Goal: Check status: Check status

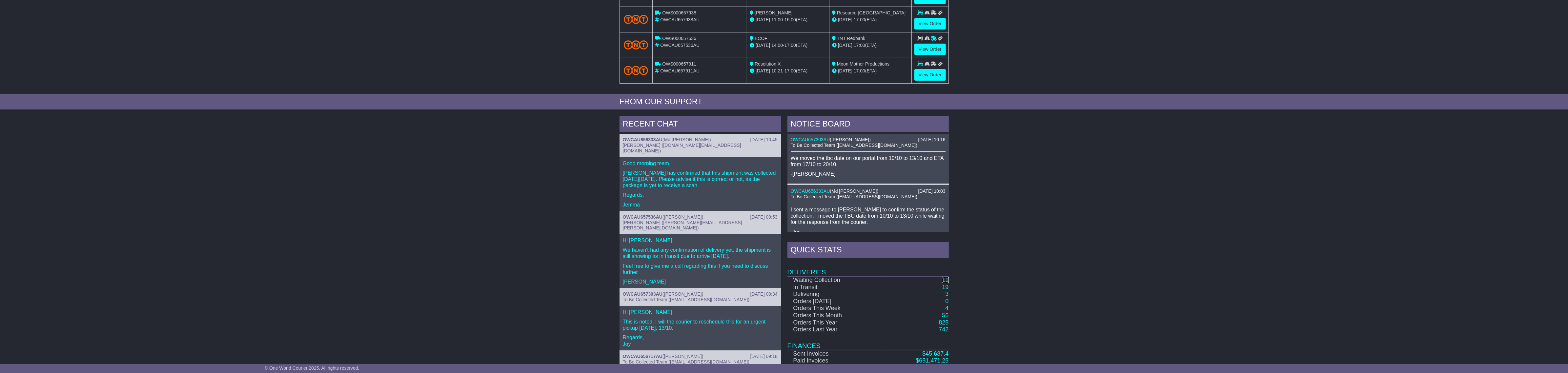
click at [943, 281] on link "11" at bounding box center [945, 280] width 7 height 7
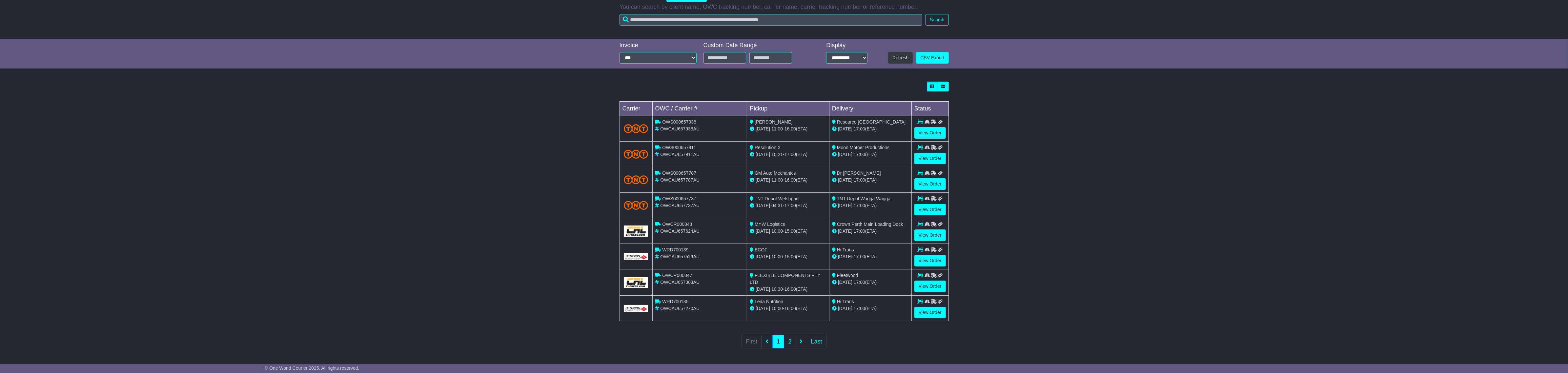
scroll to position [114, 0]
click at [788, 342] on link "2" at bounding box center [789, 341] width 12 height 13
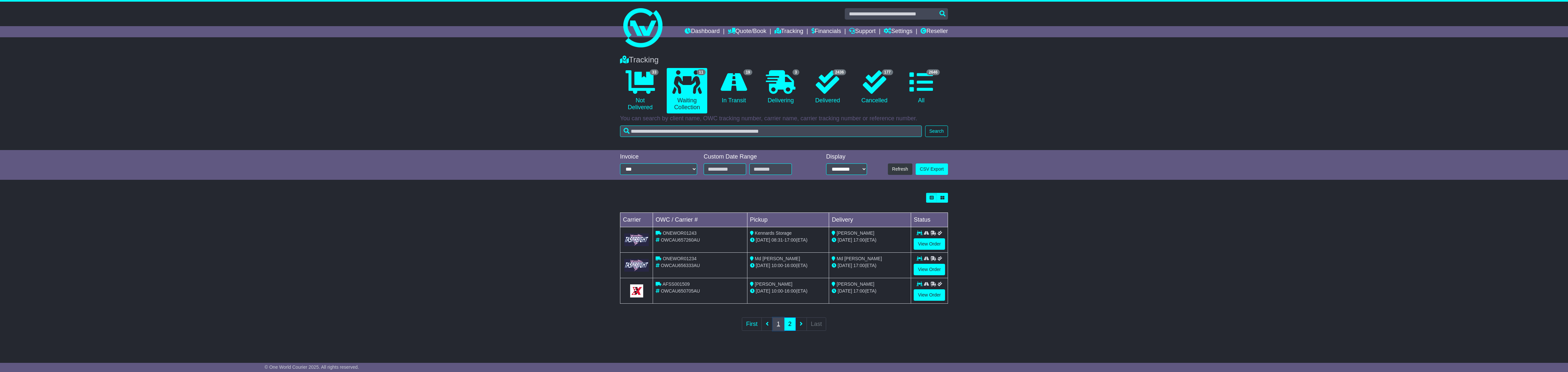
click at [781, 320] on link "1" at bounding box center [778, 324] width 12 height 13
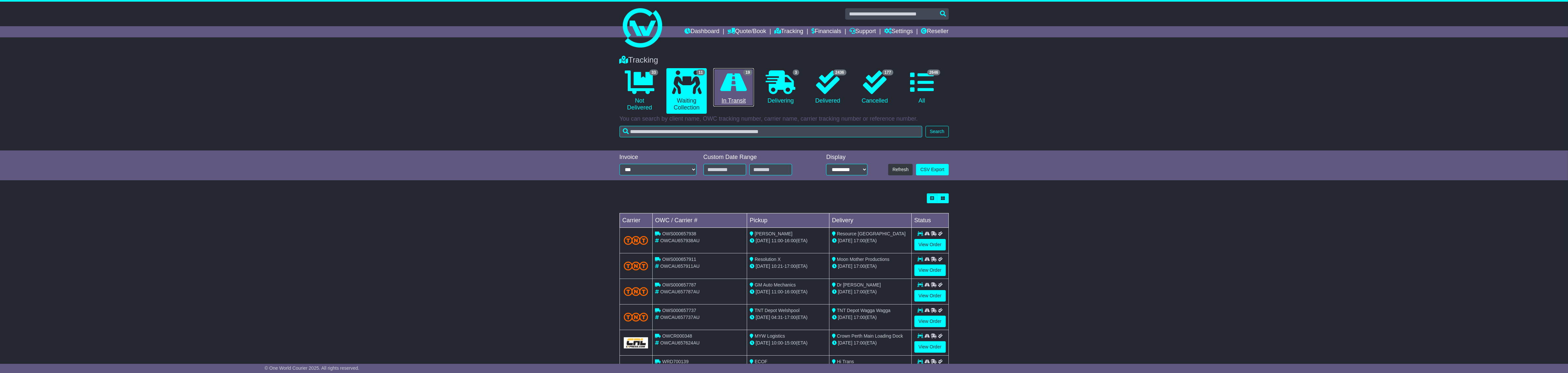
click at [753, 80] on link "19 In Transit" at bounding box center [733, 87] width 40 height 38
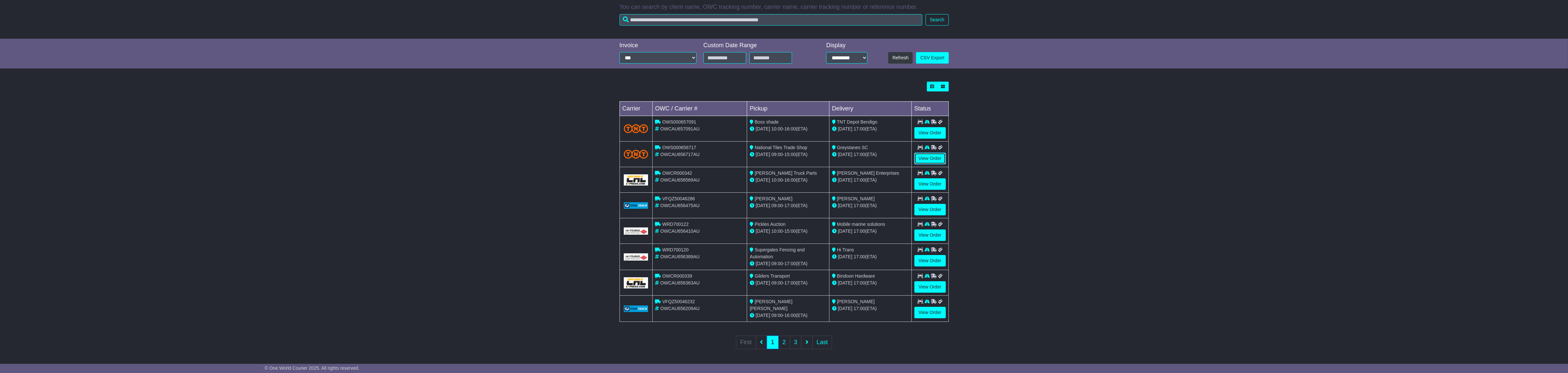
scroll to position [114, 0]
click at [785, 341] on link "2" at bounding box center [784, 341] width 12 height 13
click at [798, 341] on link "3" at bounding box center [795, 341] width 12 height 13
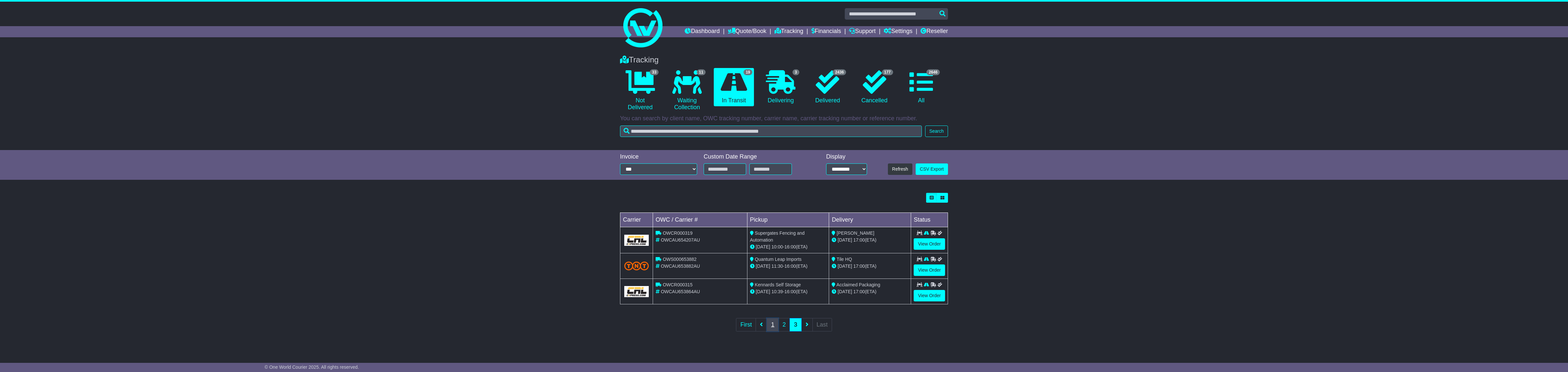
click at [774, 323] on link "1" at bounding box center [772, 325] width 12 height 13
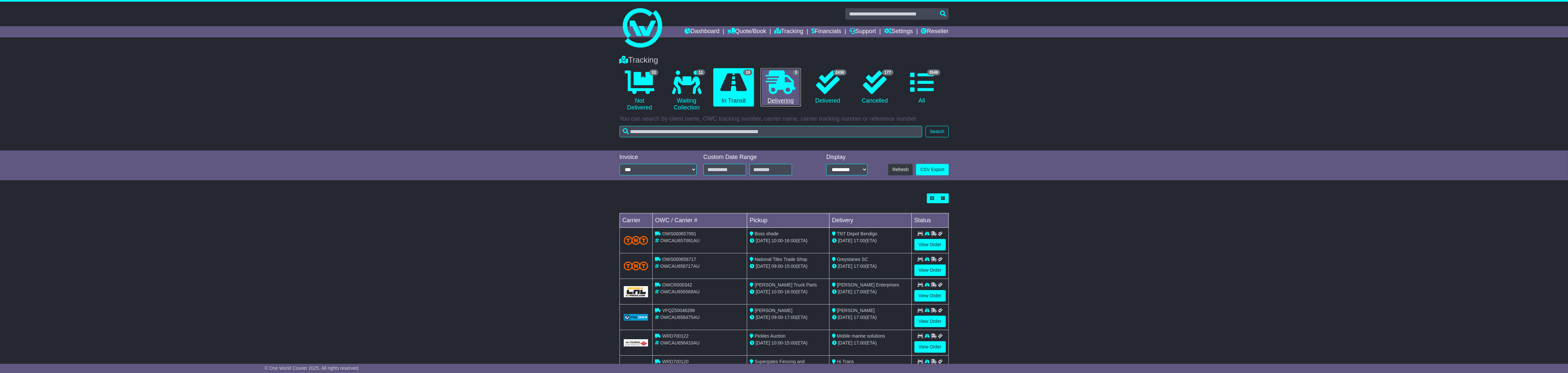
click at [782, 94] on link "3 Delivering" at bounding box center [781, 87] width 40 height 38
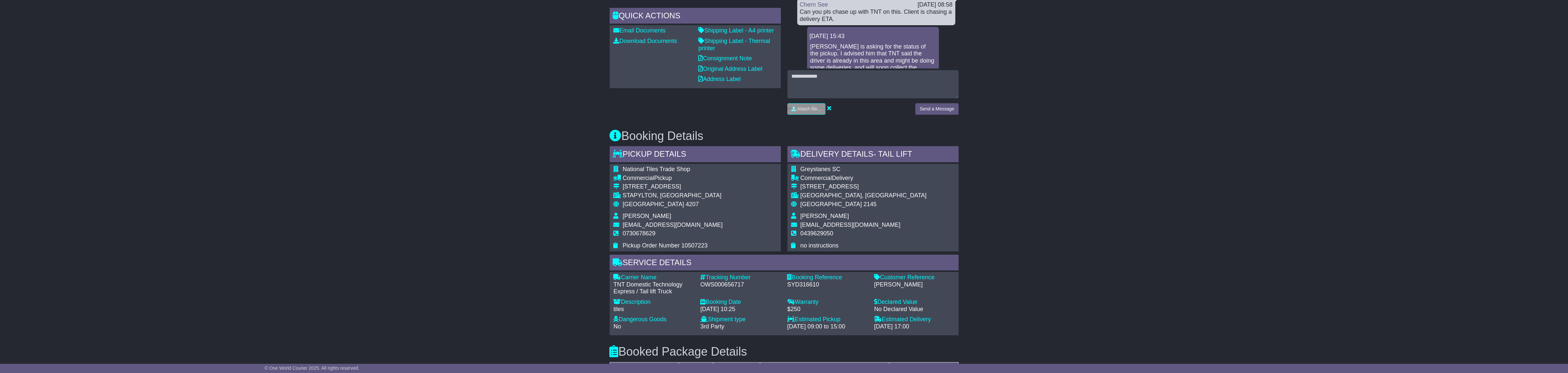
scroll to position [245, 0]
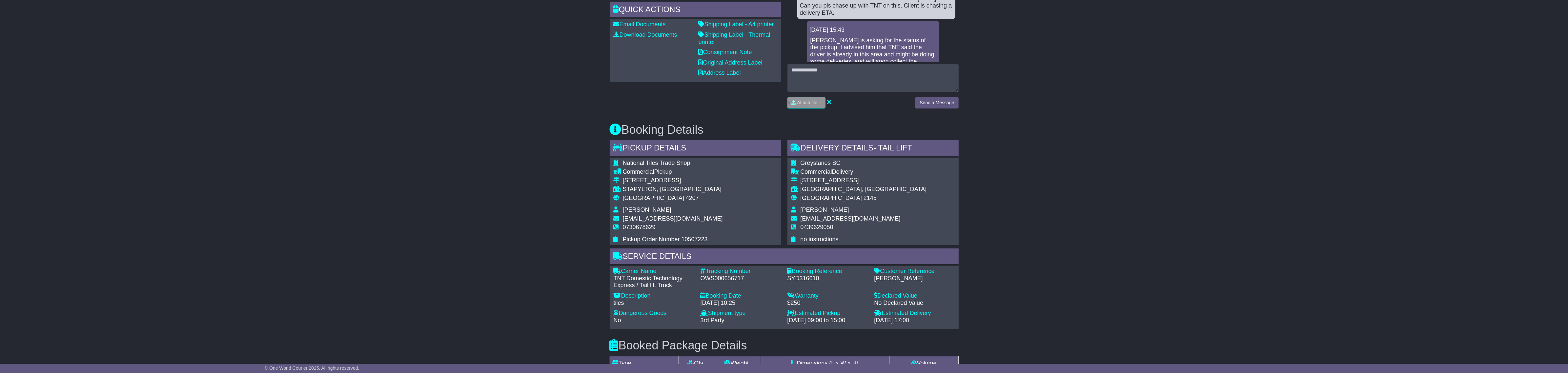
click at [725, 279] on div "OWS000656717" at bounding box center [740, 278] width 80 height 7
copy div "OWS000656717"
click at [727, 278] on div "OWS000656717" at bounding box center [740, 278] width 80 height 7
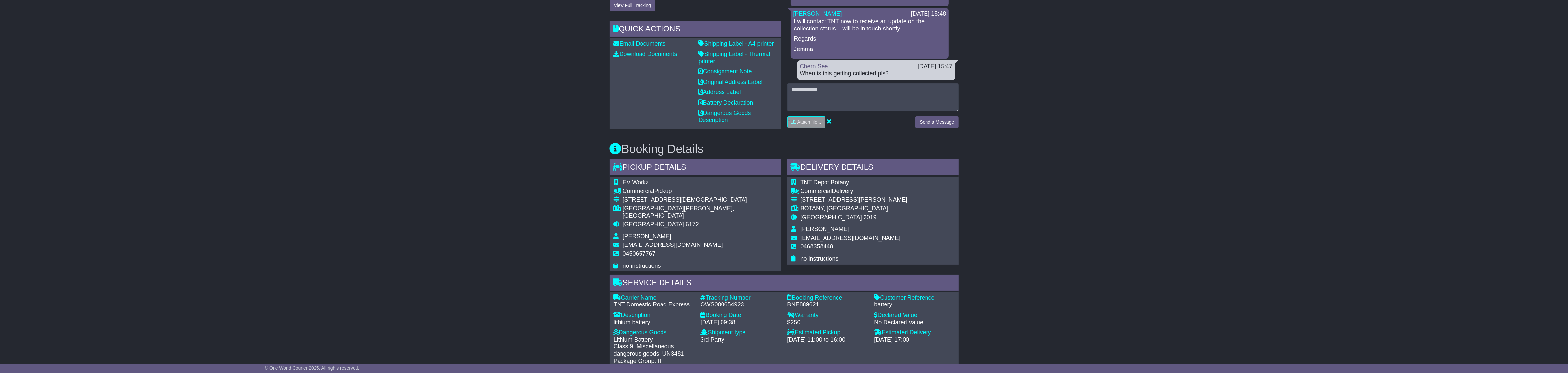
scroll to position [245, 0]
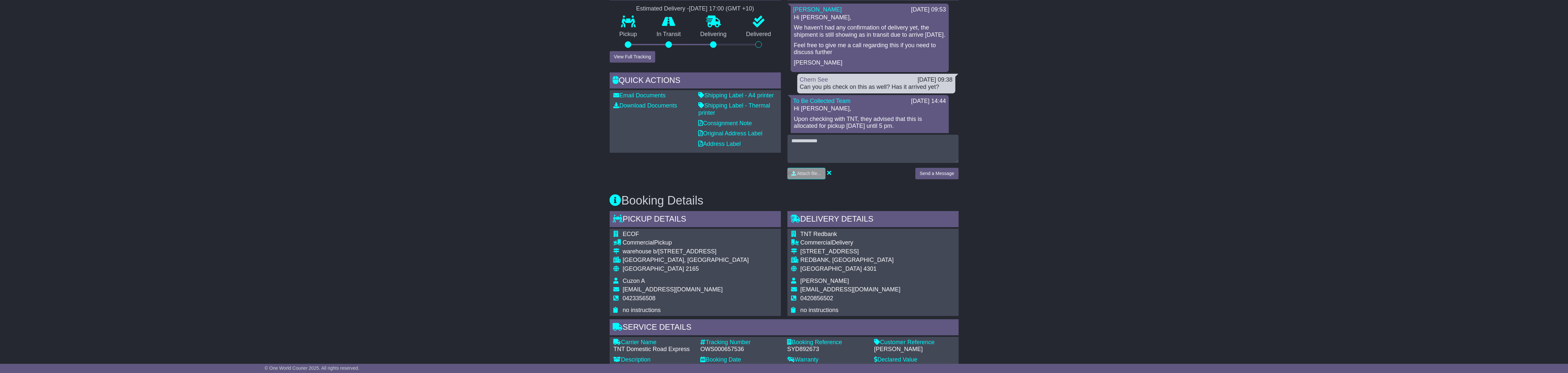
scroll to position [205, 0]
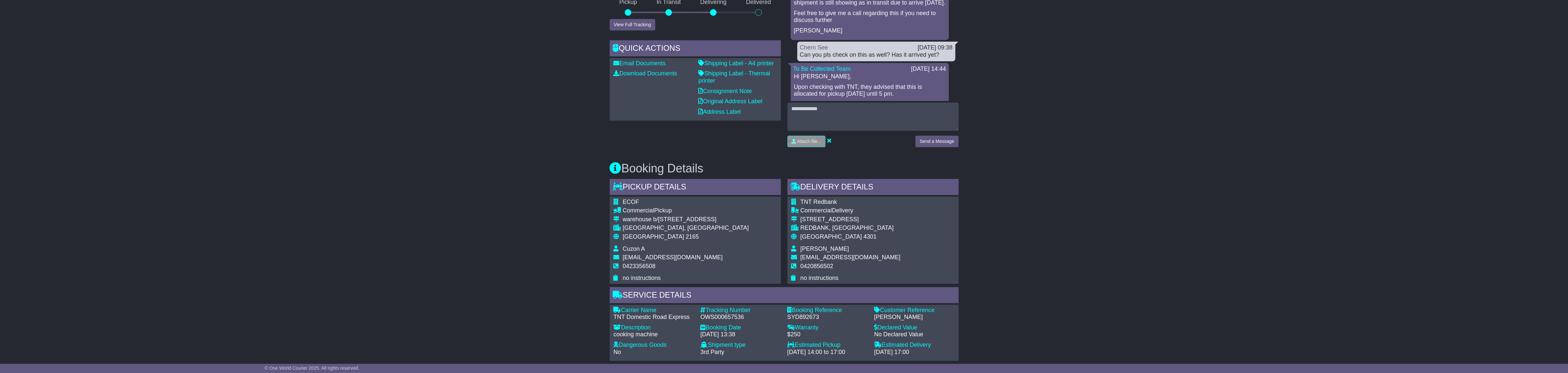
click at [731, 320] on div "OWS000657536" at bounding box center [740, 317] width 80 height 7
copy div "OWS000657536"
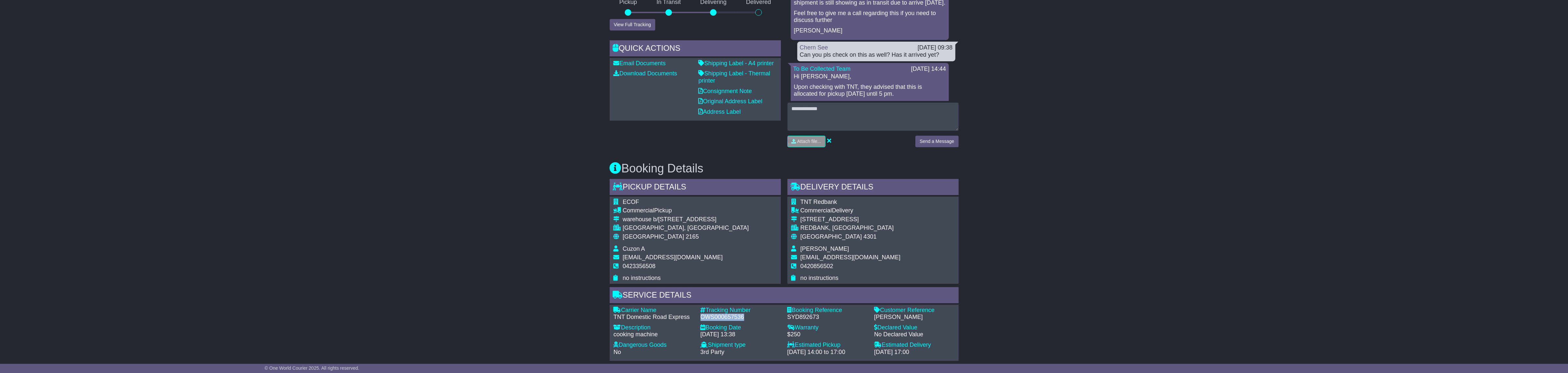
click at [720, 319] on div "OWS000657536" at bounding box center [740, 317] width 80 height 7
